Goal: Find specific page/section: Find specific page/section

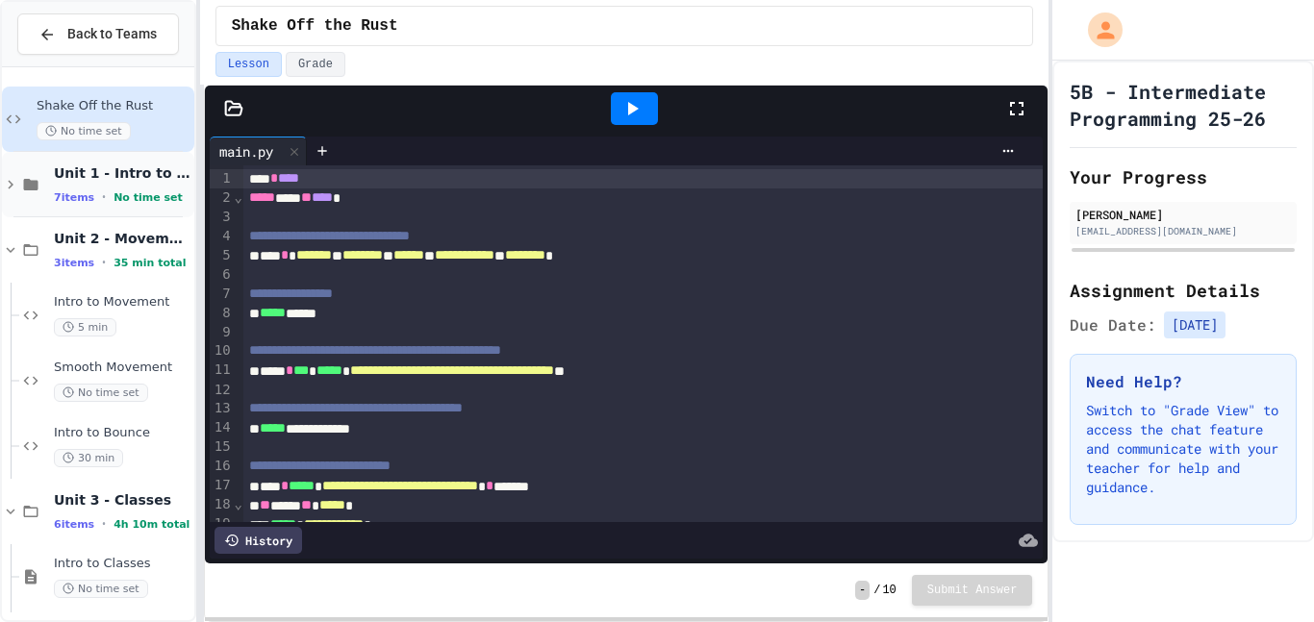
click at [99, 210] on div "Unit 1 - Intro to Objects 7 items • No time set" at bounding box center [98, 184] width 192 height 65
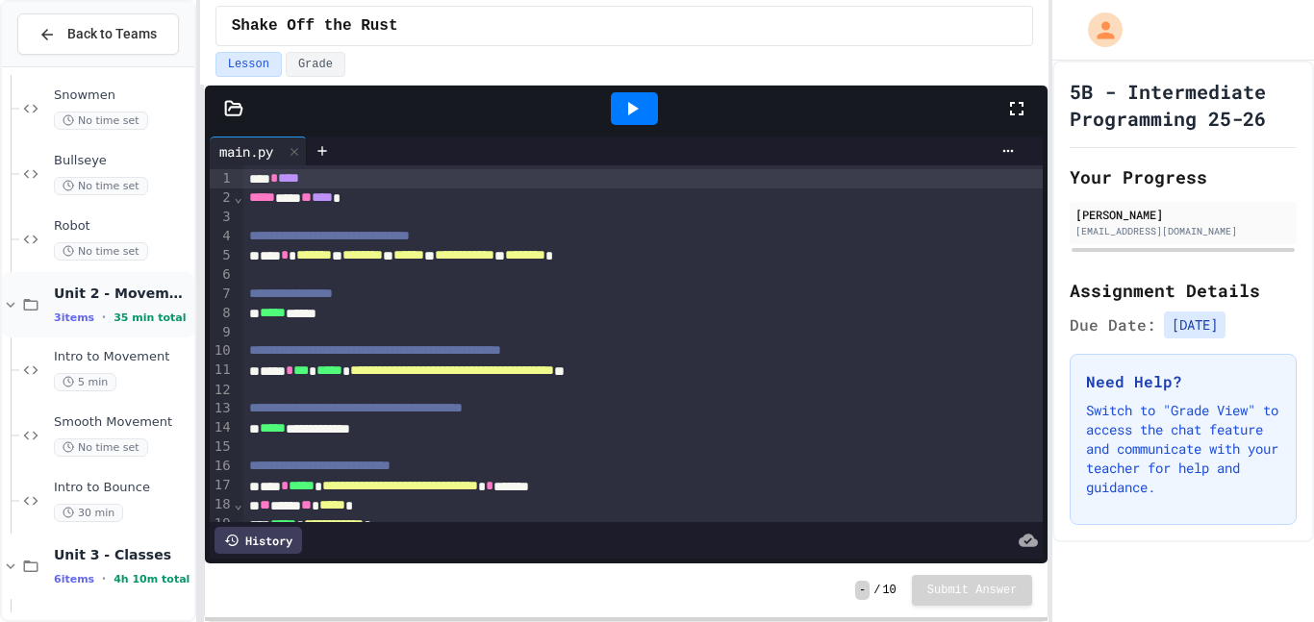
scroll to position [794, 0]
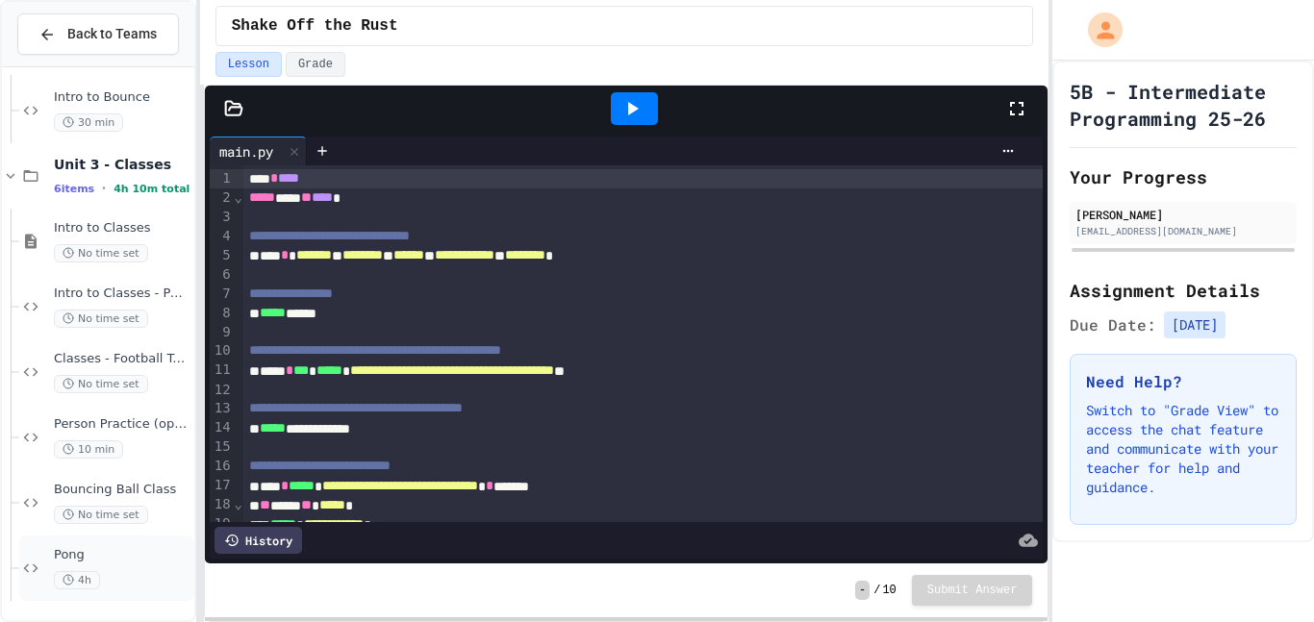
click at [102, 554] on span "Pong" at bounding box center [122, 555] width 137 height 16
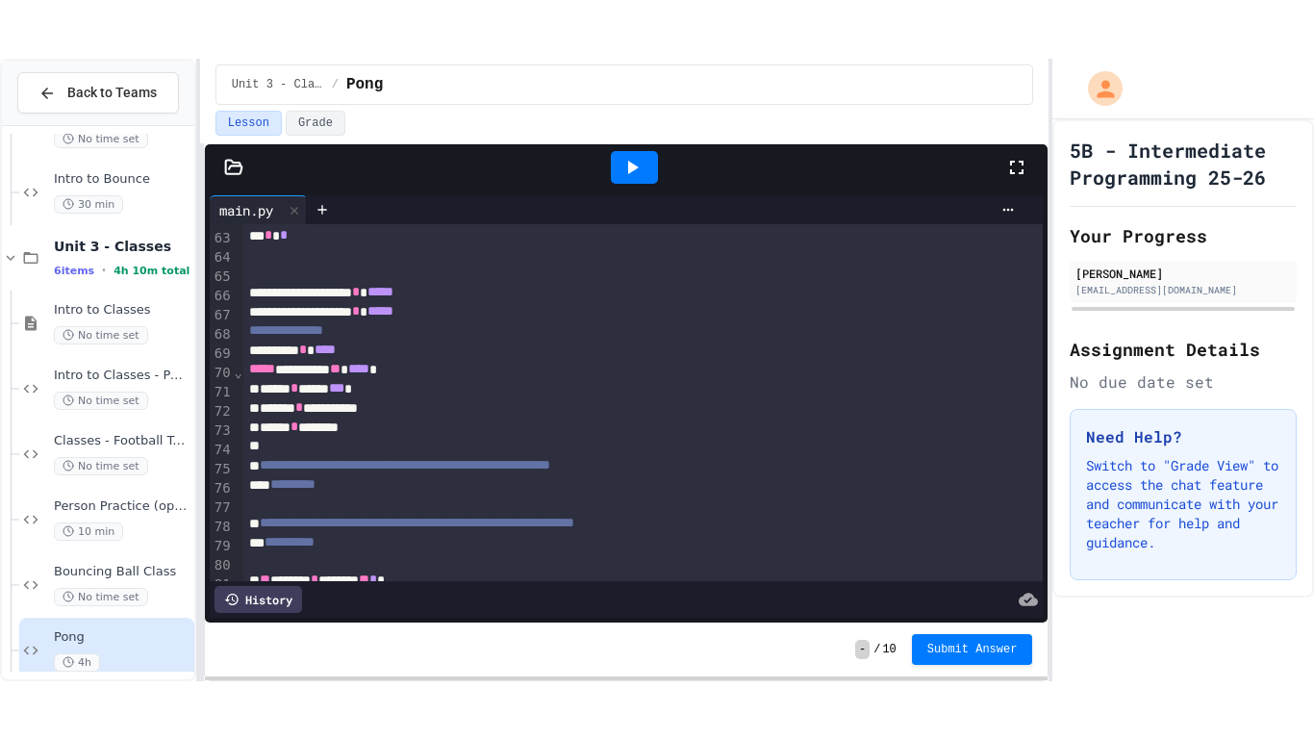
scroll to position [1454, 0]
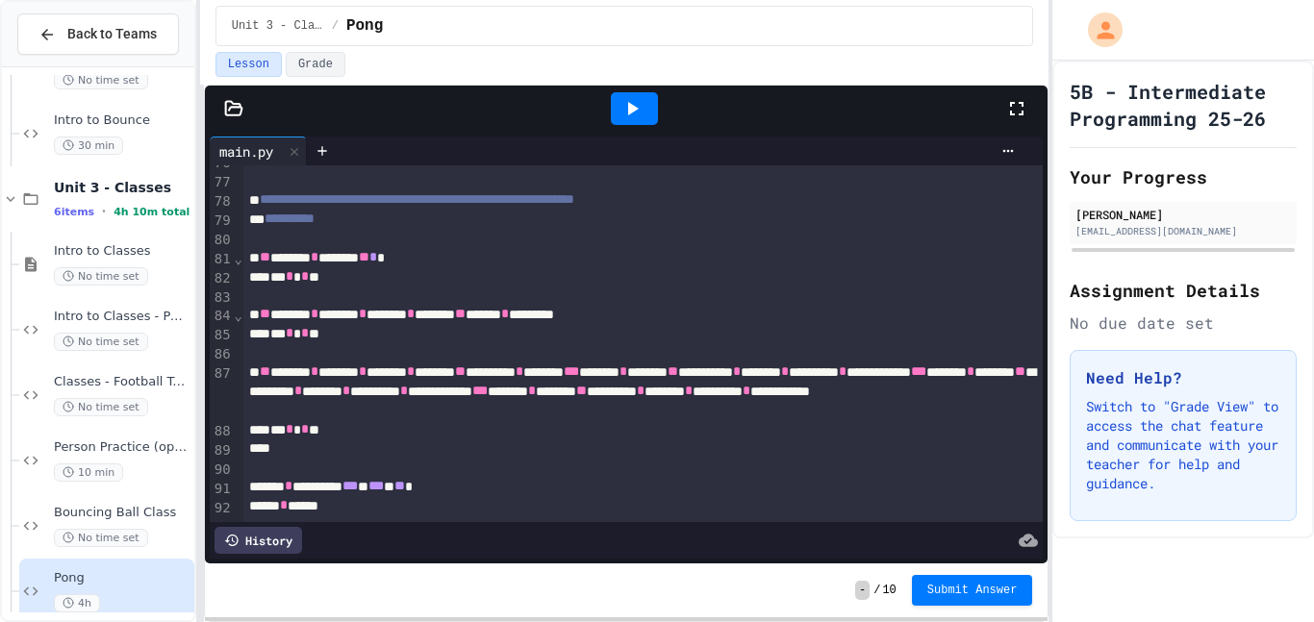
click at [1018, 118] on icon at bounding box center [1016, 108] width 23 height 23
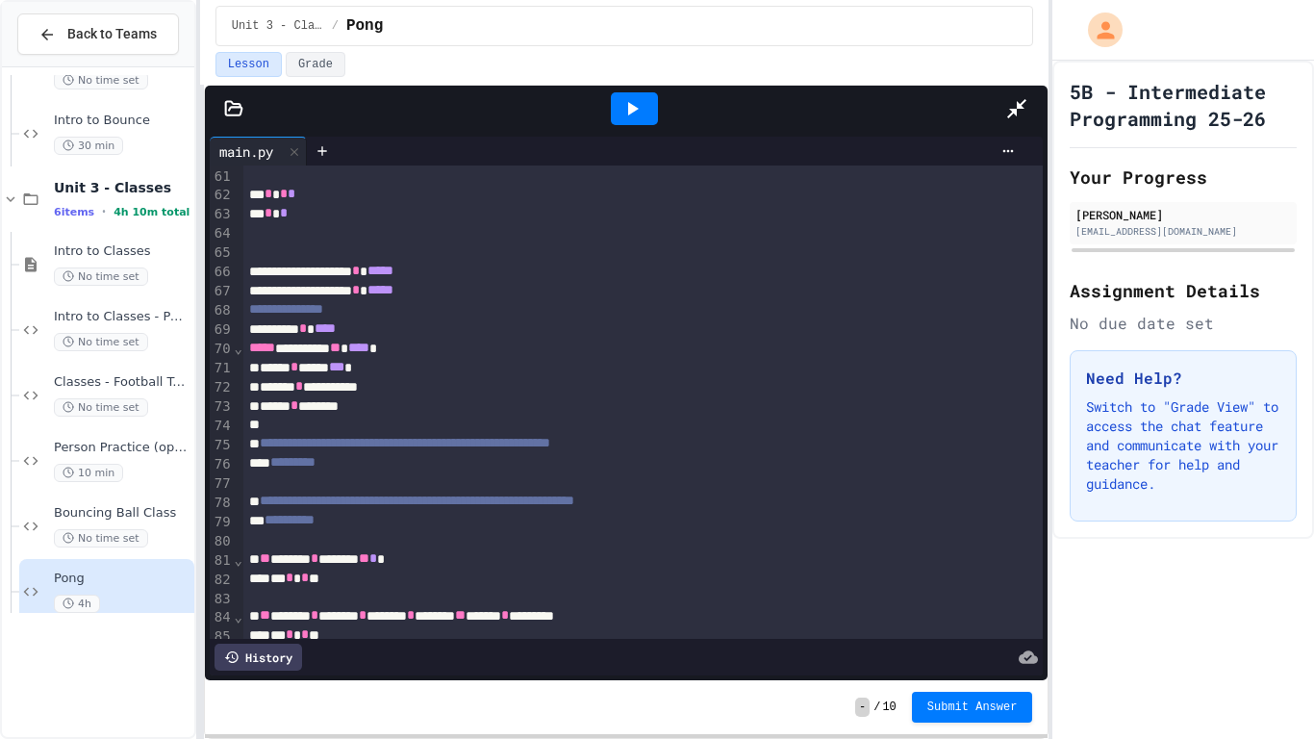
scroll to position [1175, 0]
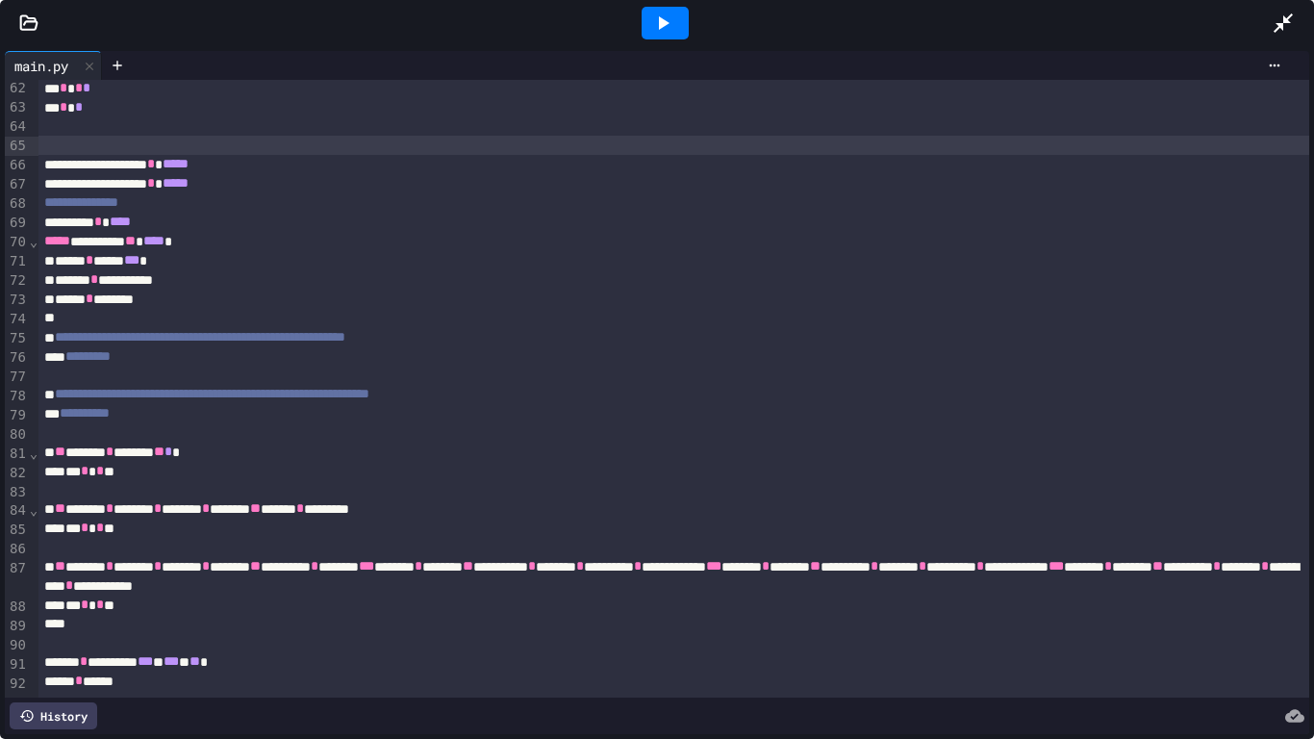
click at [41, 141] on div at bounding box center [674, 145] width 1272 height 19
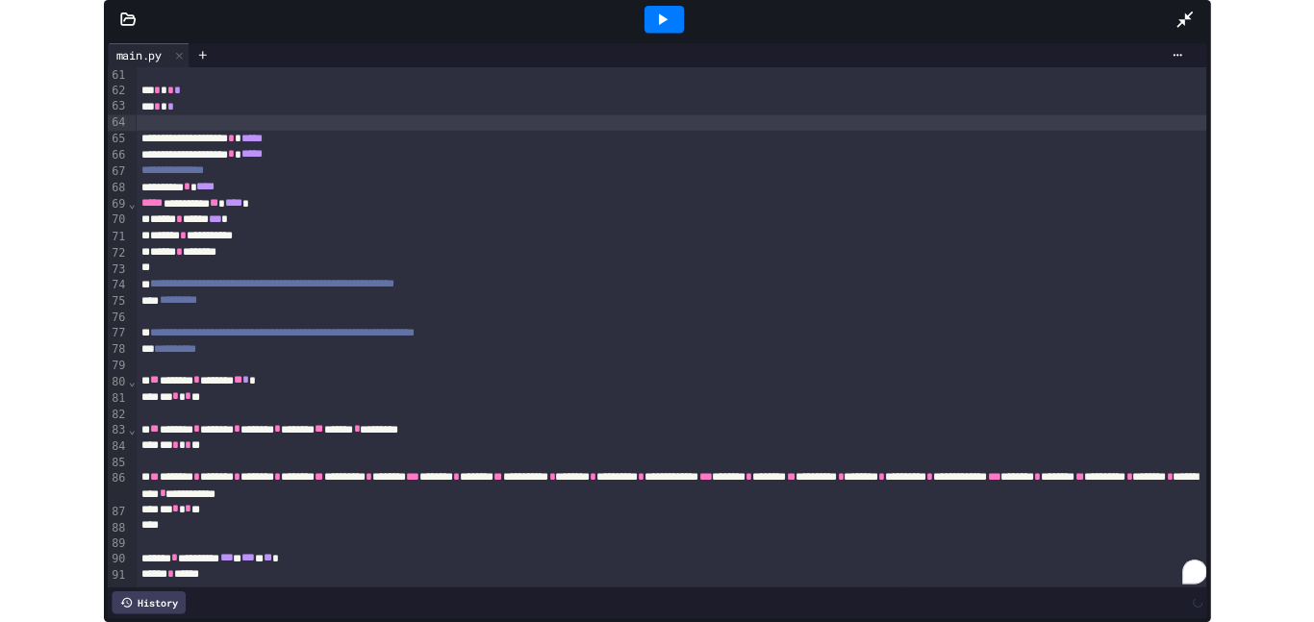
scroll to position [1155, 0]
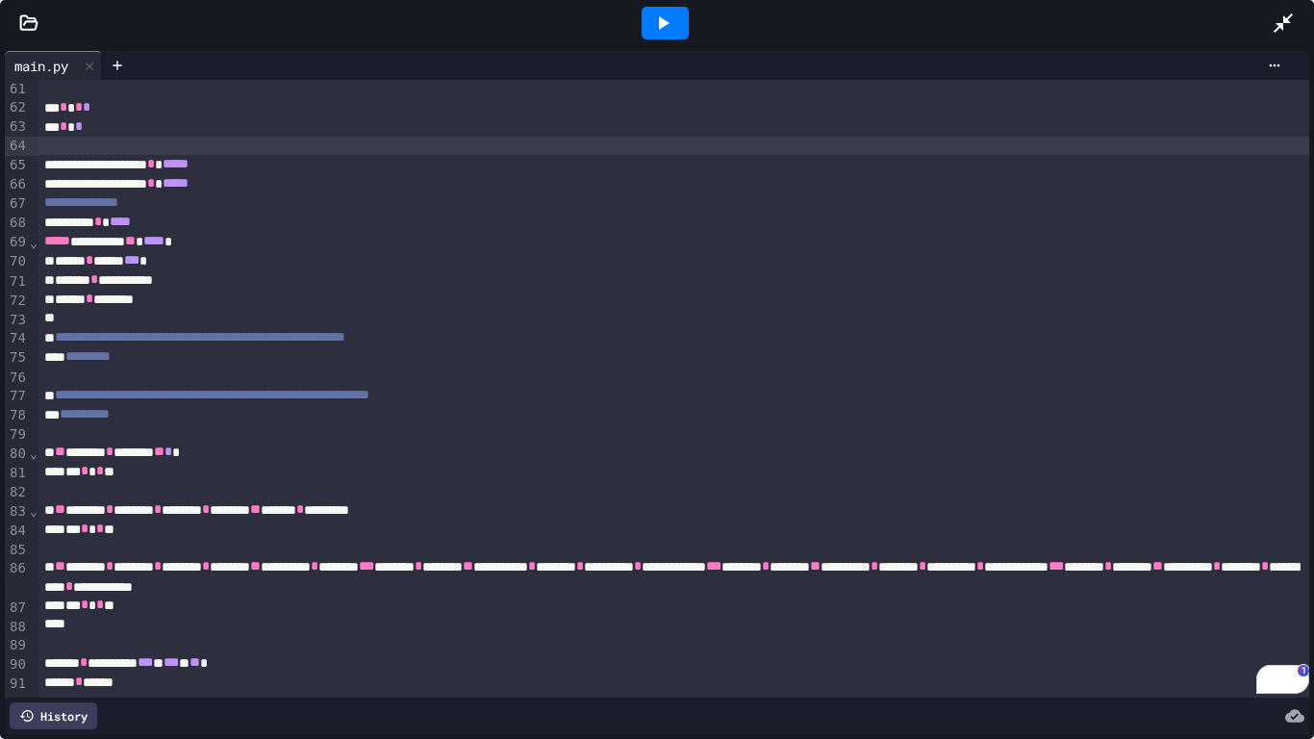
click at [303, 131] on div "** * *" at bounding box center [674, 126] width 1272 height 19
